Goal: Task Accomplishment & Management: Use online tool/utility

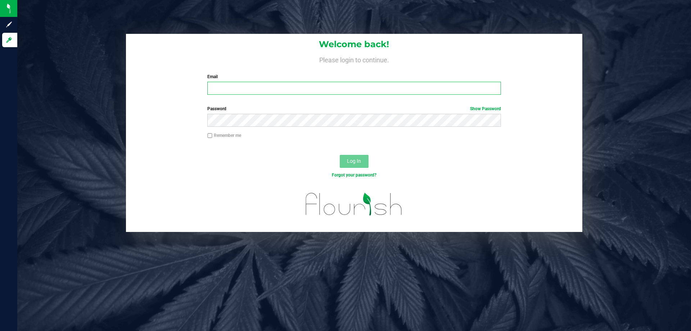
click at [240, 91] on input "Email" at bounding box center [353, 88] width 293 height 13
type input "[EMAIL_ADDRESS][DOMAIN_NAME]"
click at [340, 155] on button "Log In" at bounding box center [354, 161] width 29 height 13
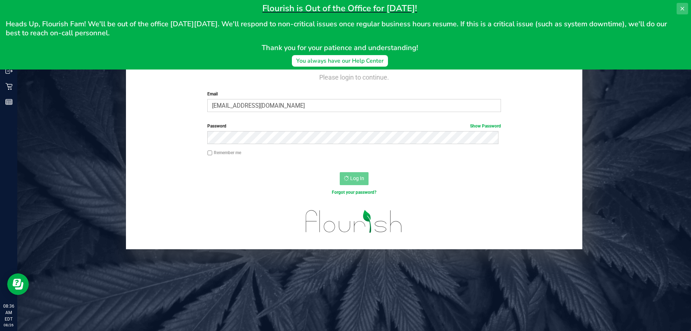
click at [680, 8] on icon at bounding box center [683, 9] width 6 height 6
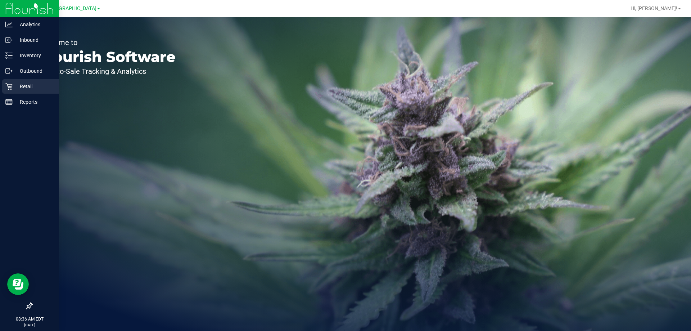
click at [15, 87] on p "Retail" at bounding box center [34, 86] width 43 height 9
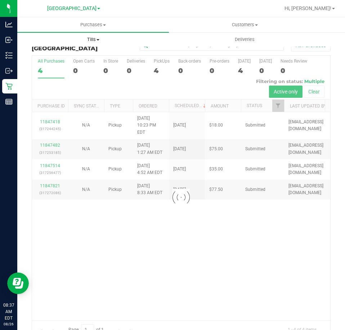
click at [91, 39] on span "Tills" at bounding box center [93, 39] width 151 height 6
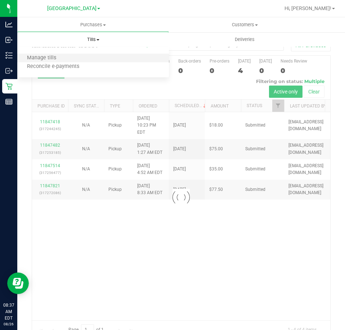
click at [104, 57] on li "Manage tills" at bounding box center [93, 58] width 152 height 9
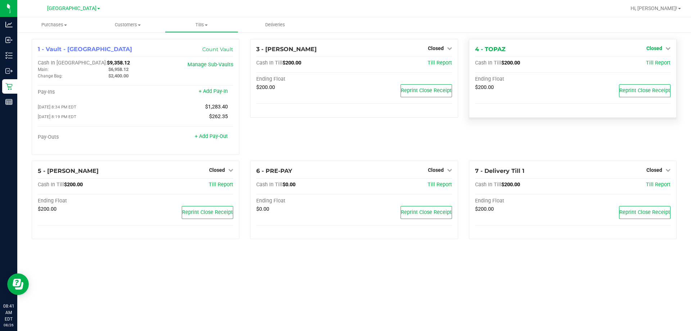
click at [648, 46] on span "Closed" at bounding box center [654, 48] width 16 height 6
click at [651, 64] on link "Open Till" at bounding box center [654, 63] width 19 height 6
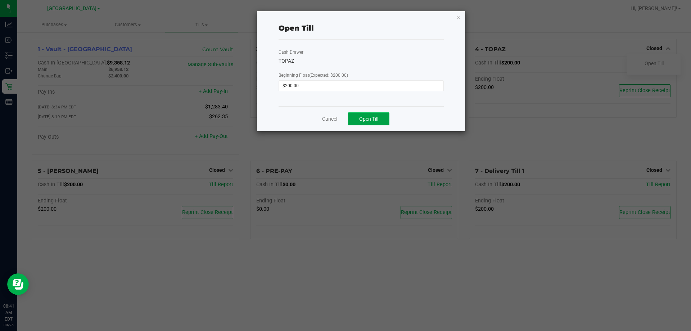
click at [365, 120] on span "Open Till" at bounding box center [368, 119] width 19 height 6
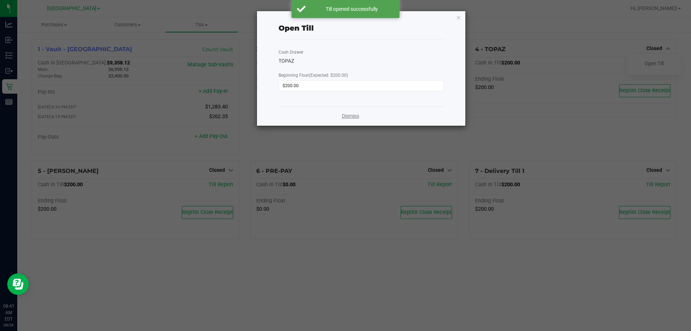
click at [350, 114] on link "Dismiss" at bounding box center [350, 116] width 17 height 8
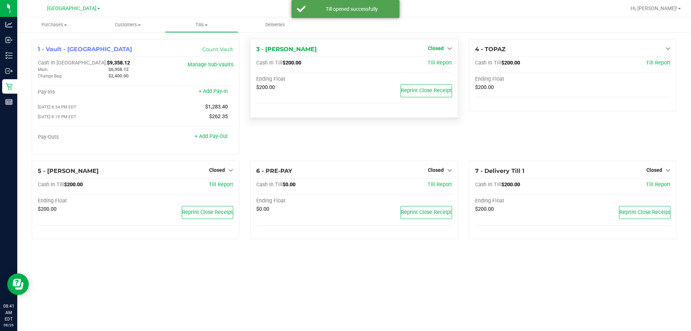
click at [430, 48] on span "Closed" at bounding box center [436, 48] width 16 height 6
click at [431, 67] on div "Open Till" at bounding box center [435, 63] width 53 height 9
click at [431, 66] on link "Open Till" at bounding box center [435, 63] width 19 height 6
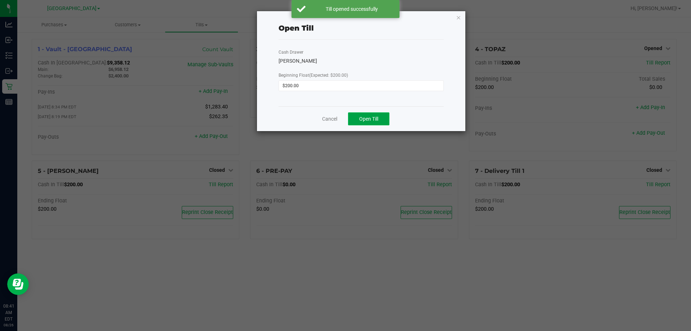
click at [371, 119] on span "Open Till" at bounding box center [368, 119] width 19 height 6
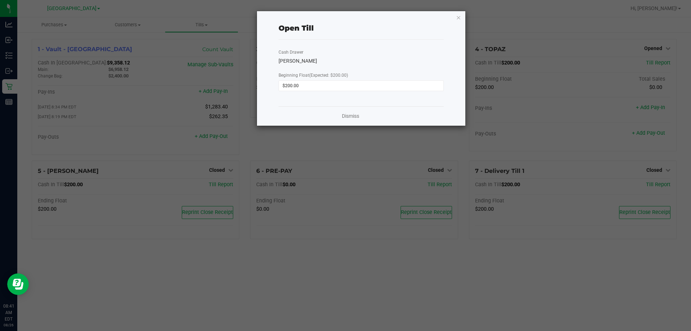
click at [350, 100] on div "Cash Drawer ELAINE-KIM Beginning Float (Expected: $200.00) $200.00" at bounding box center [361, 73] width 165 height 67
click at [355, 113] on link "Dismiss" at bounding box center [350, 116] width 17 height 8
